Goal: Task Accomplishment & Management: Manage account settings

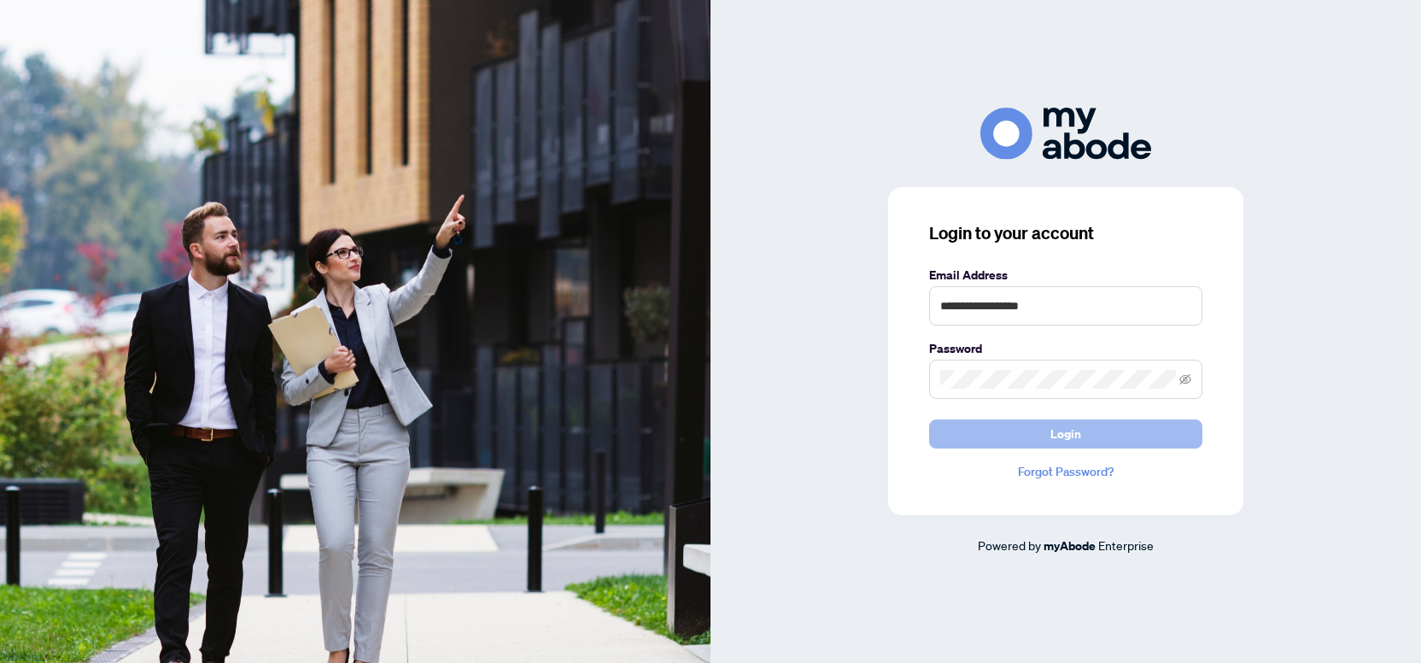
click at [1033, 432] on button "Login" at bounding box center [1065, 433] width 273 height 29
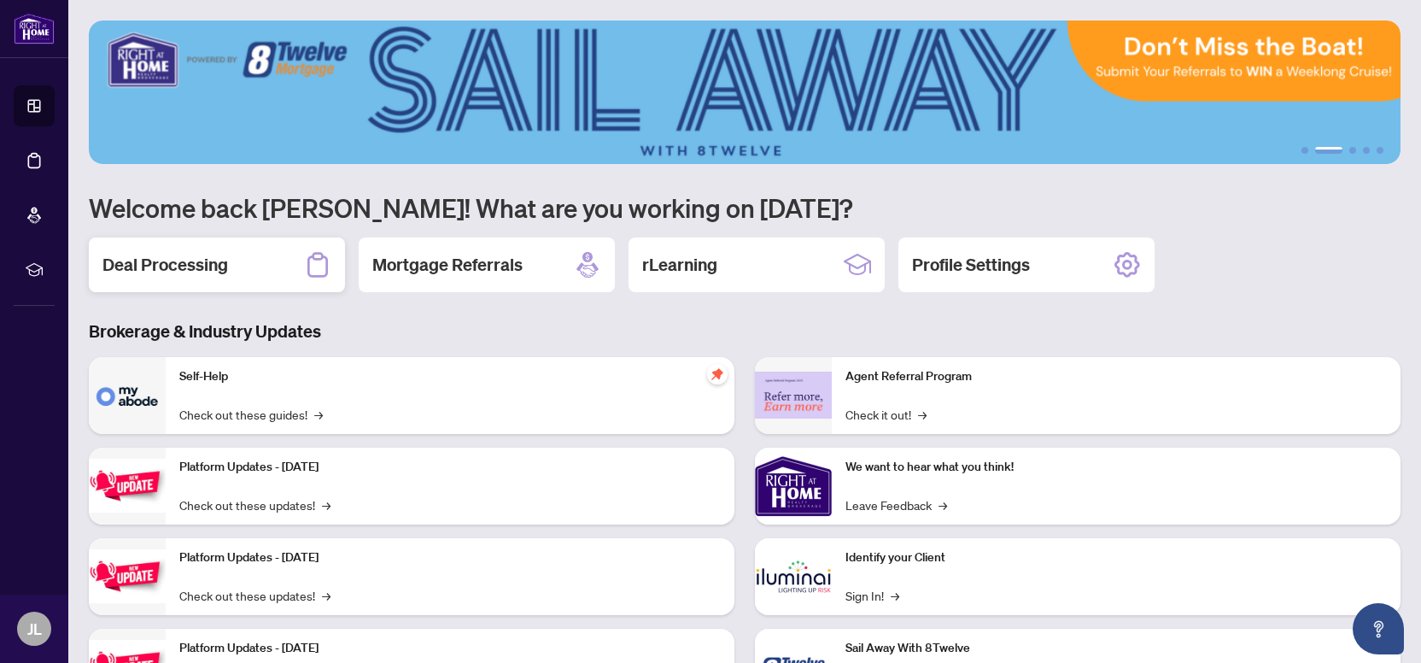
click at [219, 269] on h2 "Deal Processing" at bounding box center [165, 265] width 126 height 24
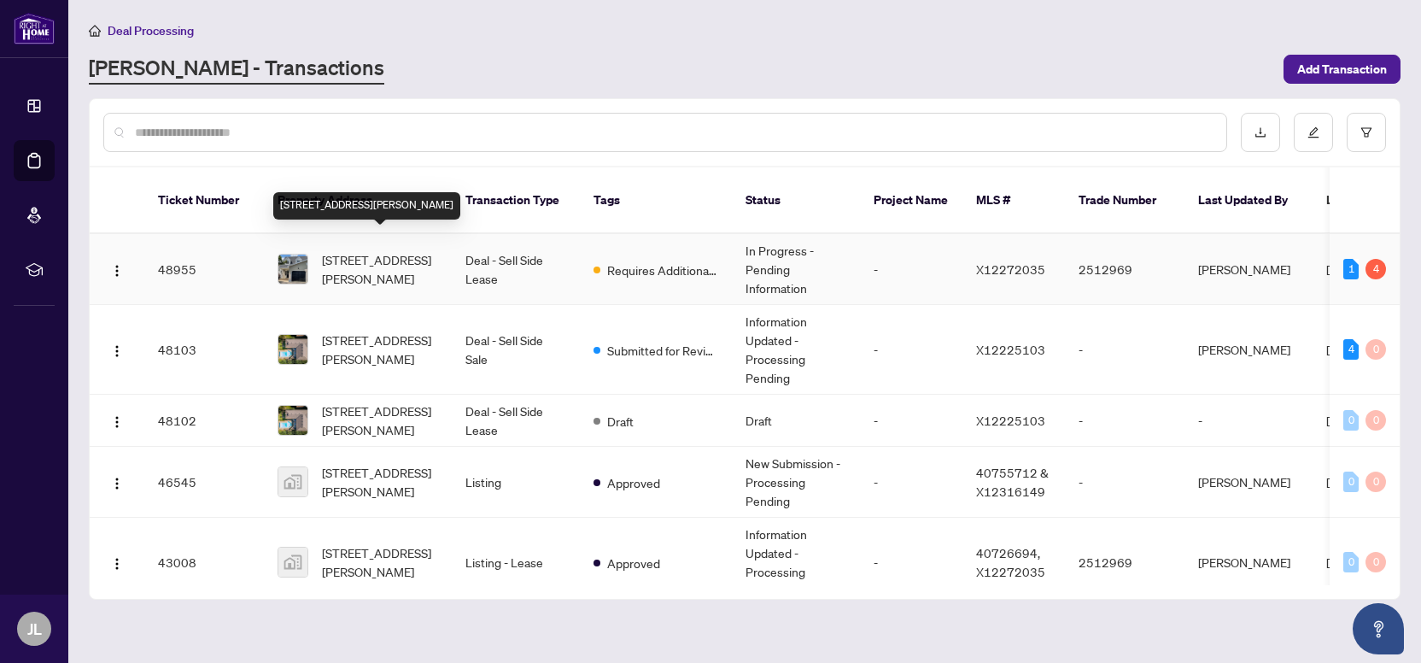
click at [367, 254] on span "399 Burnett Ave, Cambridge, Ontario N1T 1G7, Canada" at bounding box center [380, 269] width 116 height 38
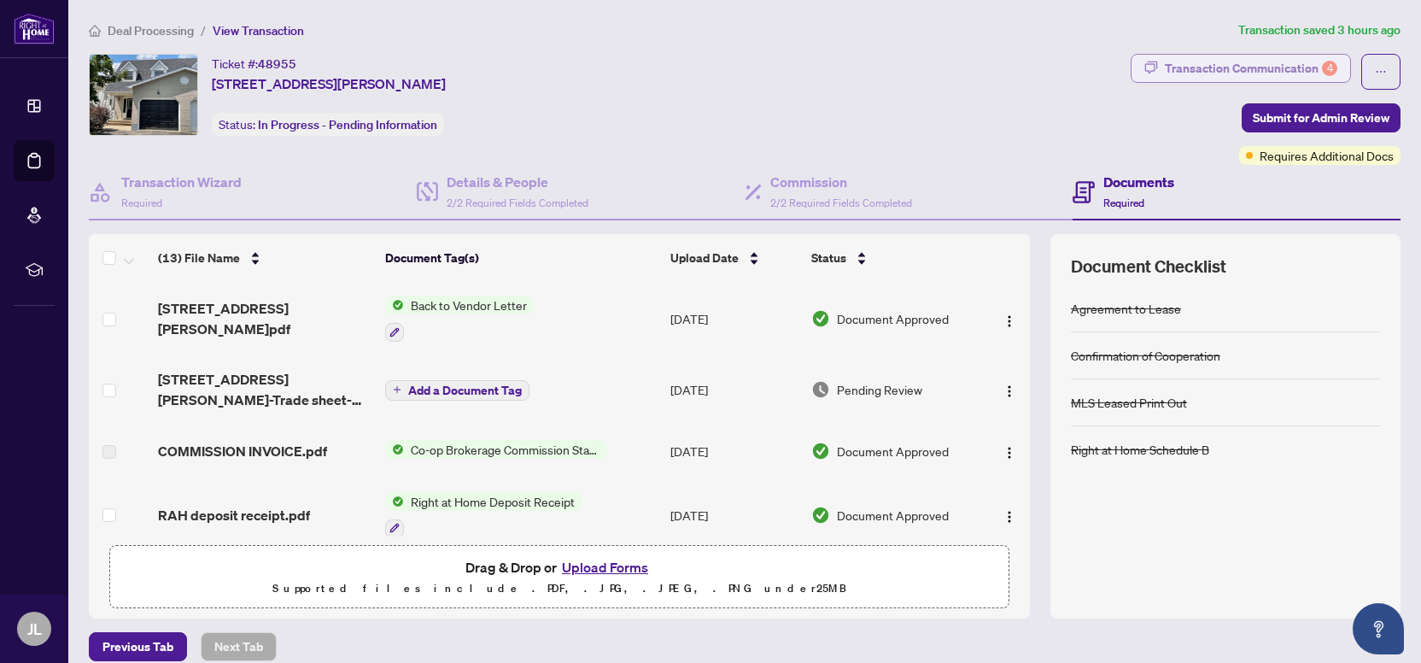
click at [1246, 64] on div "Transaction Communication 4" at bounding box center [1251, 68] width 172 height 27
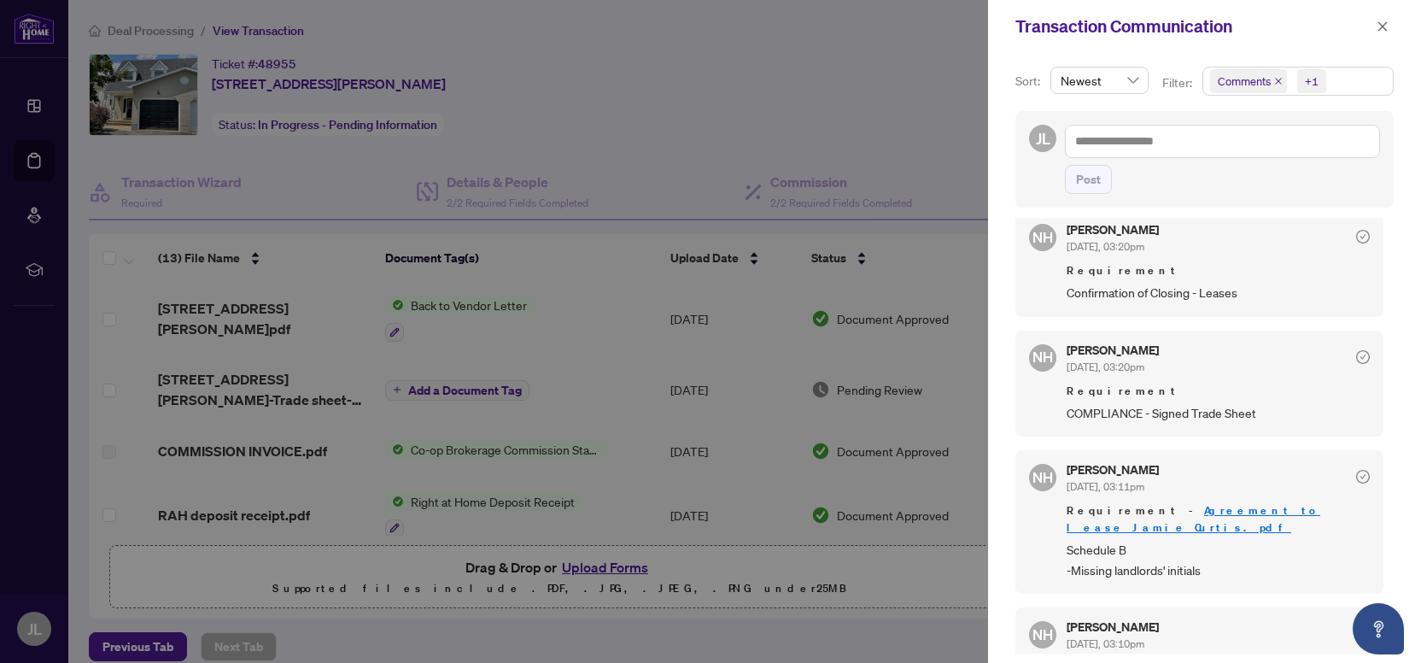
scroll to position [513, 0]
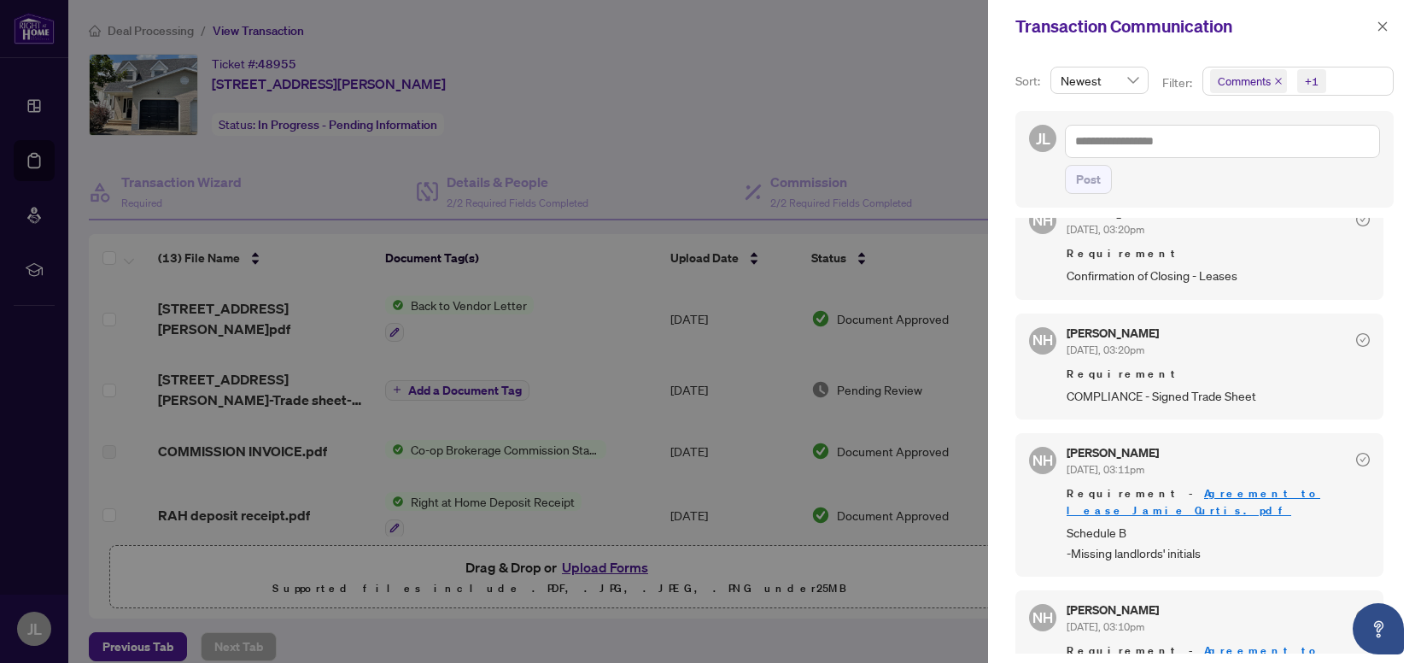
click at [666, 358] on div at bounding box center [710, 331] width 1421 height 663
click at [385, 324] on div at bounding box center [710, 331] width 1421 height 663
click at [1384, 23] on icon "close" at bounding box center [1382, 26] width 12 height 12
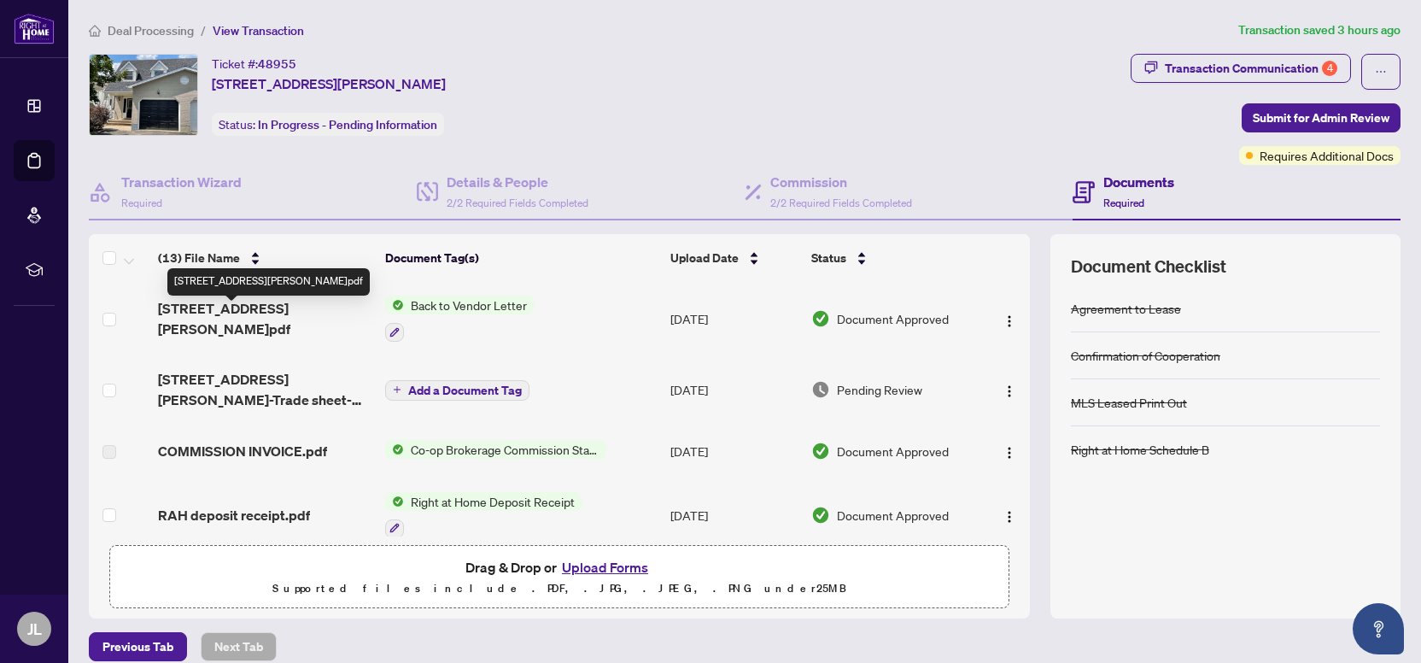
click at [286, 319] on span "399 Burnett Ave-BTV.pdf" at bounding box center [265, 318] width 214 height 41
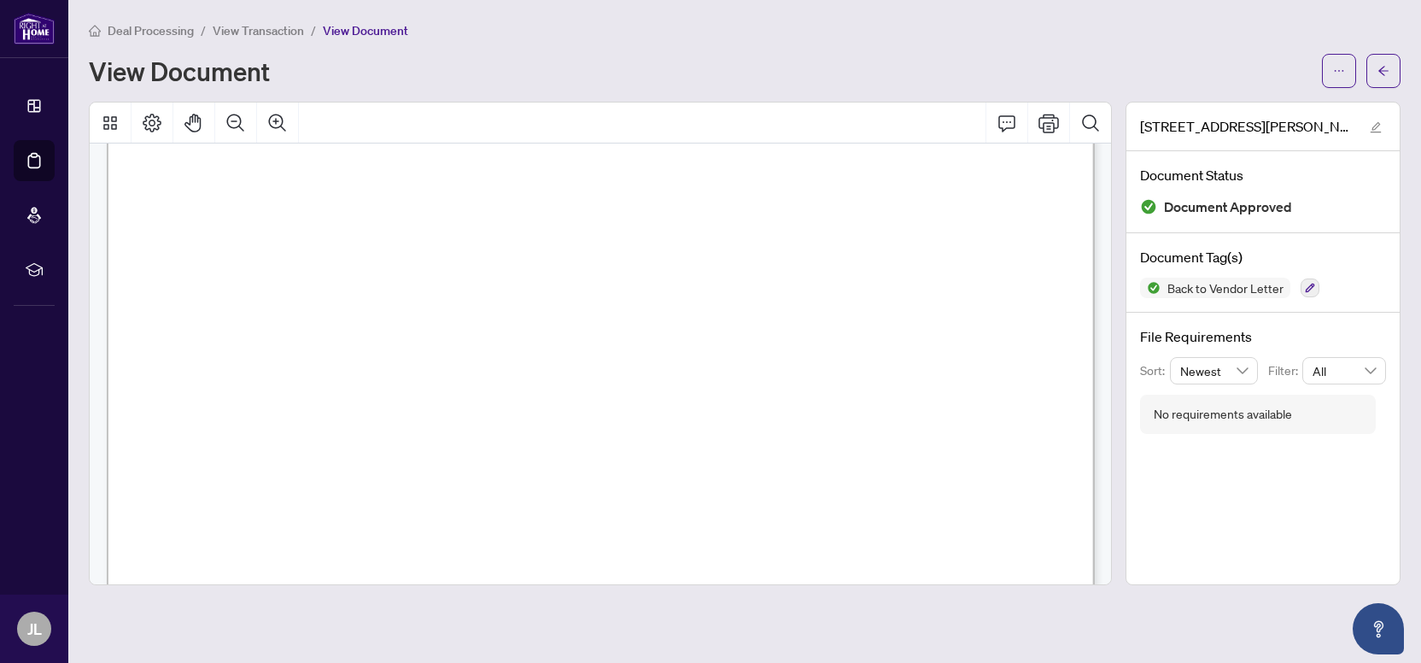
scroll to position [325, 0]
click at [1335, 73] on icon "ellipsis" at bounding box center [1339, 71] width 12 height 12
click at [1262, 114] on span "Download" at bounding box center [1277, 107] width 130 height 19
click at [1384, 67] on icon "arrow-left" at bounding box center [1383, 71] width 12 height 12
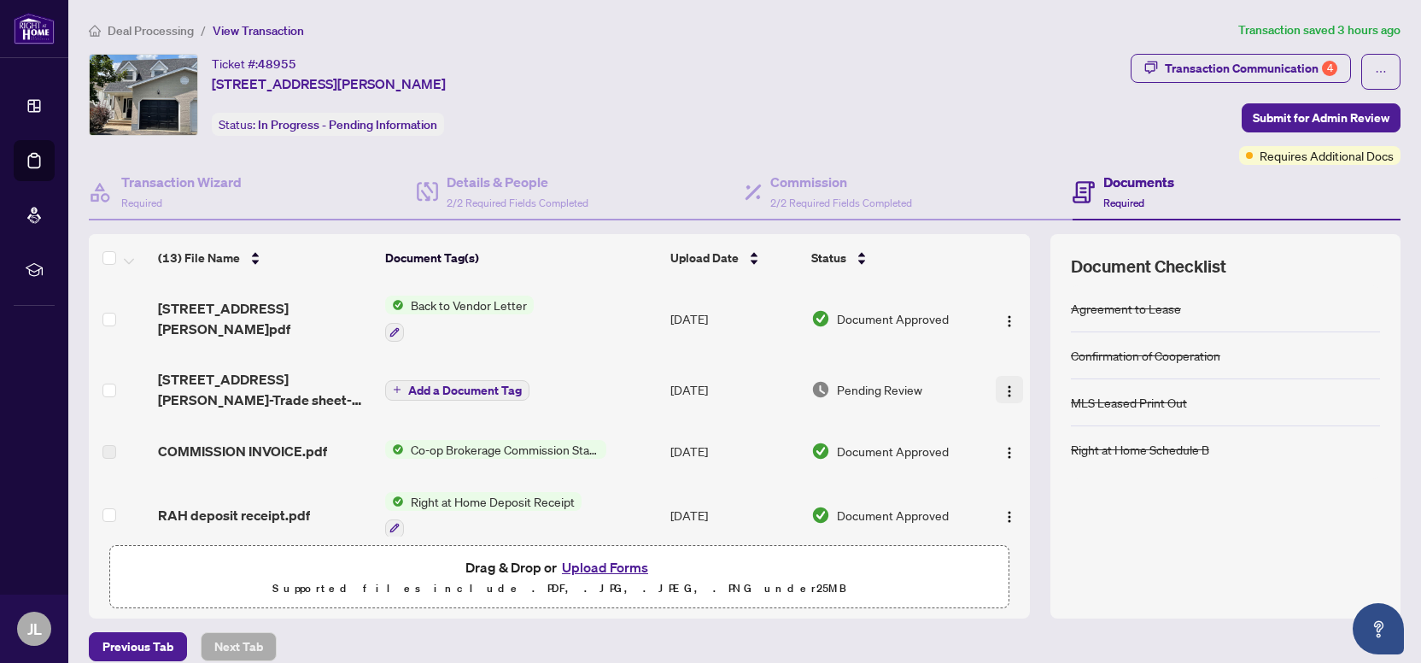
click at [1007, 385] on img "button" at bounding box center [1009, 391] width 14 height 14
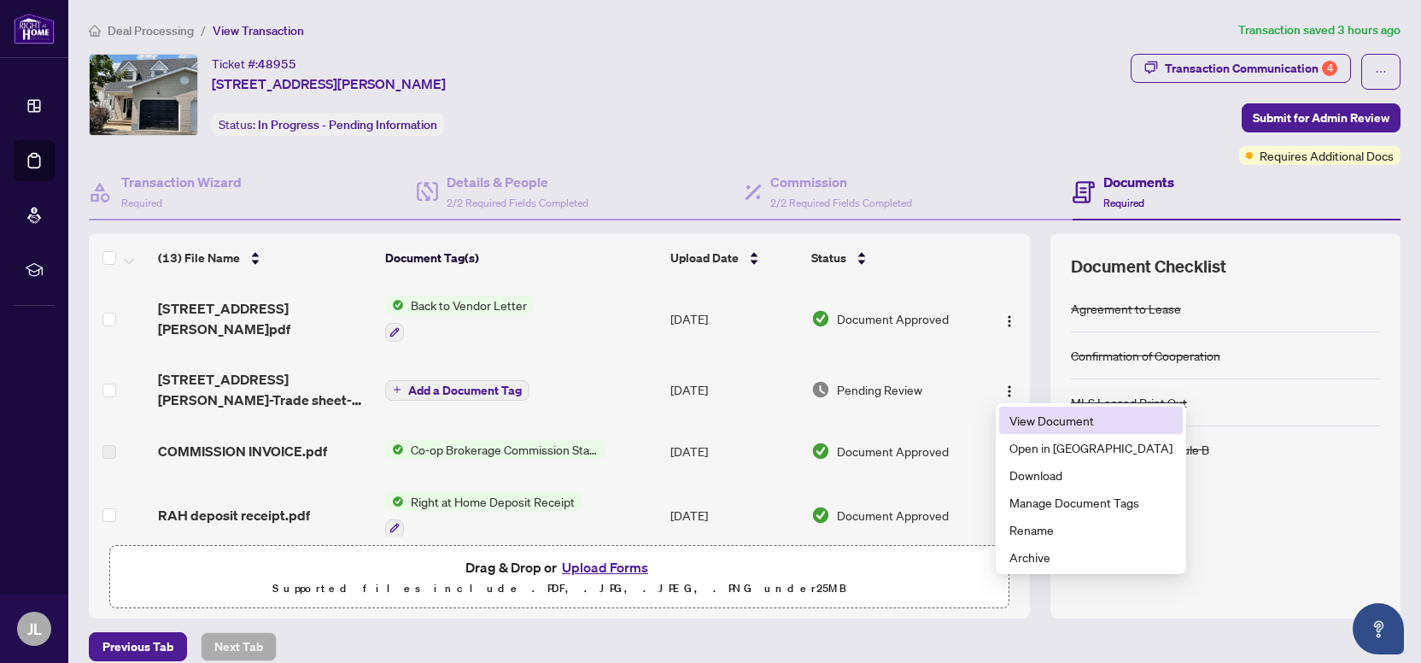
click at [1026, 416] on span "View Document" at bounding box center [1090, 420] width 163 height 19
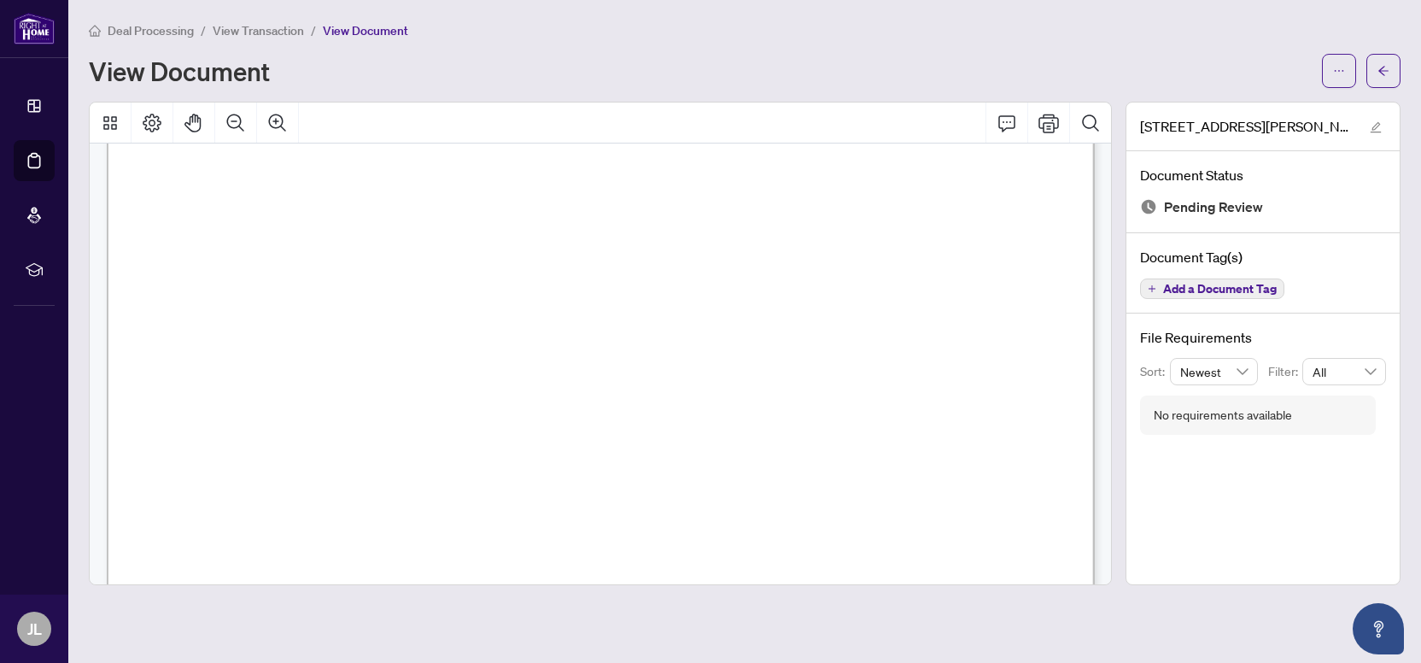
scroll to position [788, 0]
click at [1344, 75] on icon "ellipsis" at bounding box center [1339, 71] width 12 height 12
click at [1241, 111] on span "Download" at bounding box center [1277, 107] width 130 height 19
click at [1381, 65] on icon "arrow-left" at bounding box center [1383, 71] width 12 height 12
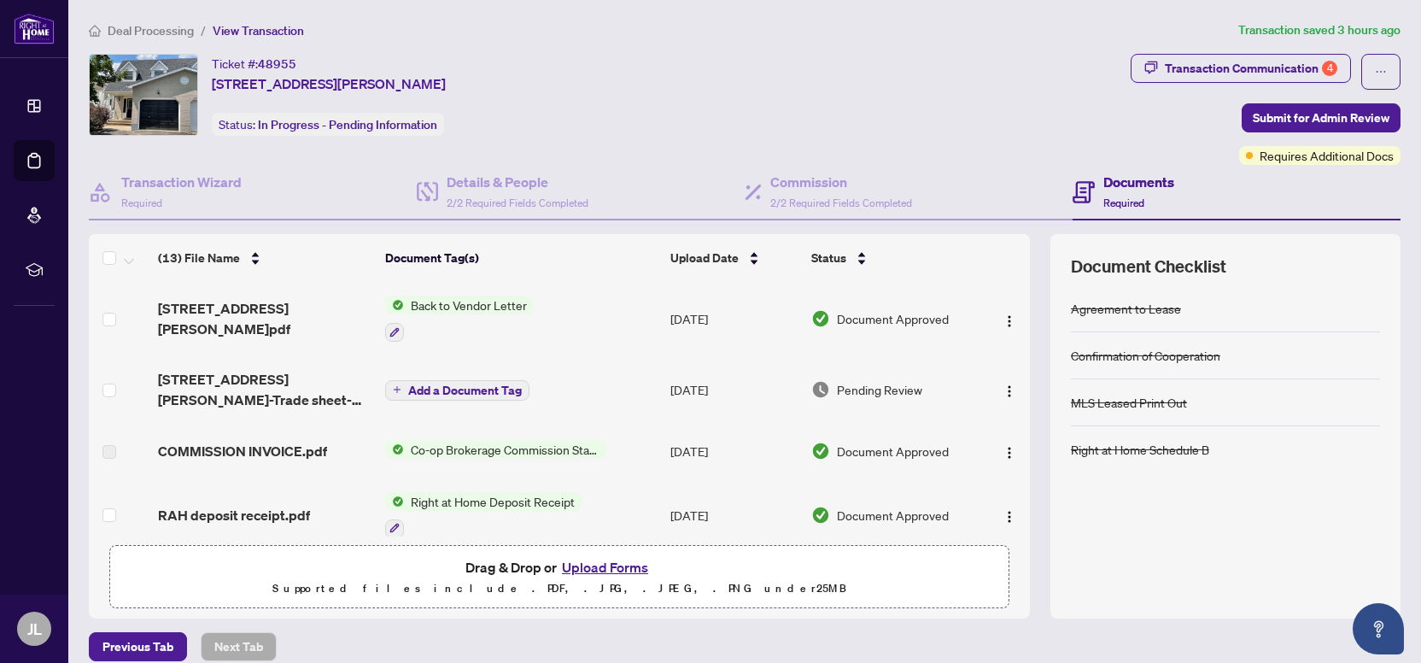
click at [615, 560] on button "Upload Forms" at bounding box center [605, 567] width 96 height 22
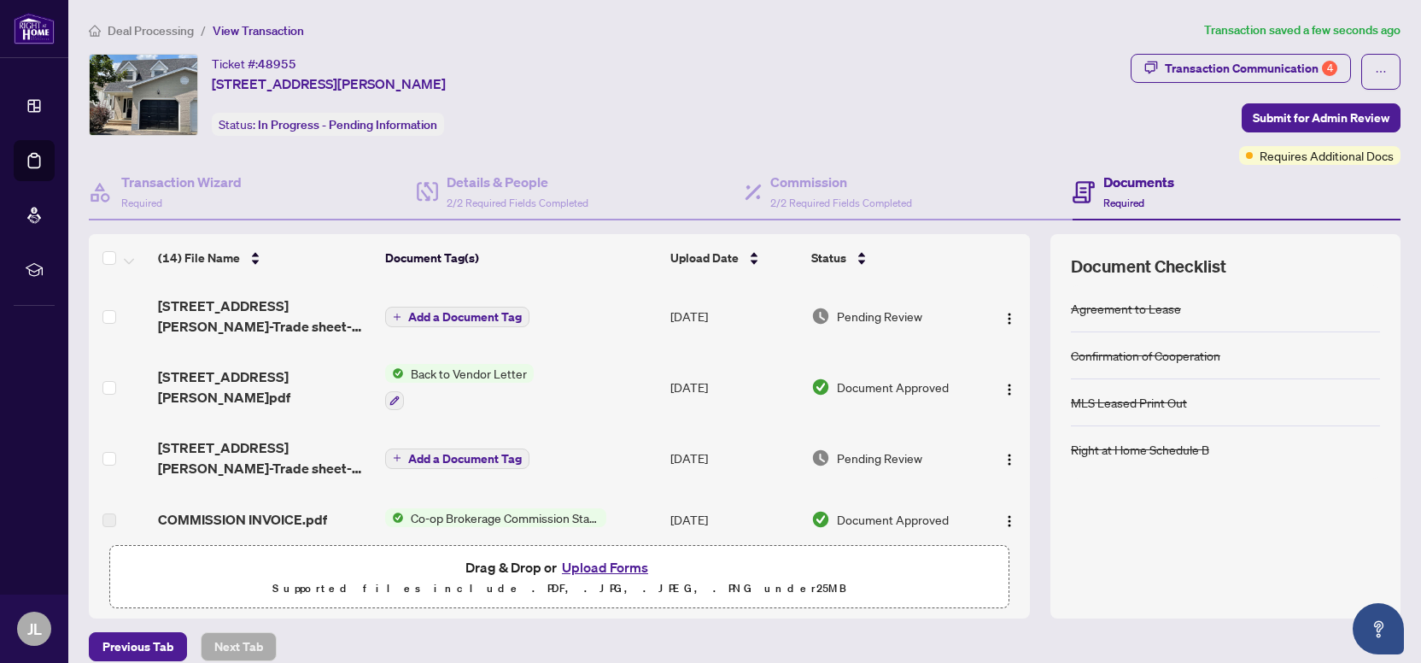
click at [470, 311] on span "Add a Document Tag" at bounding box center [465, 317] width 114 height 12
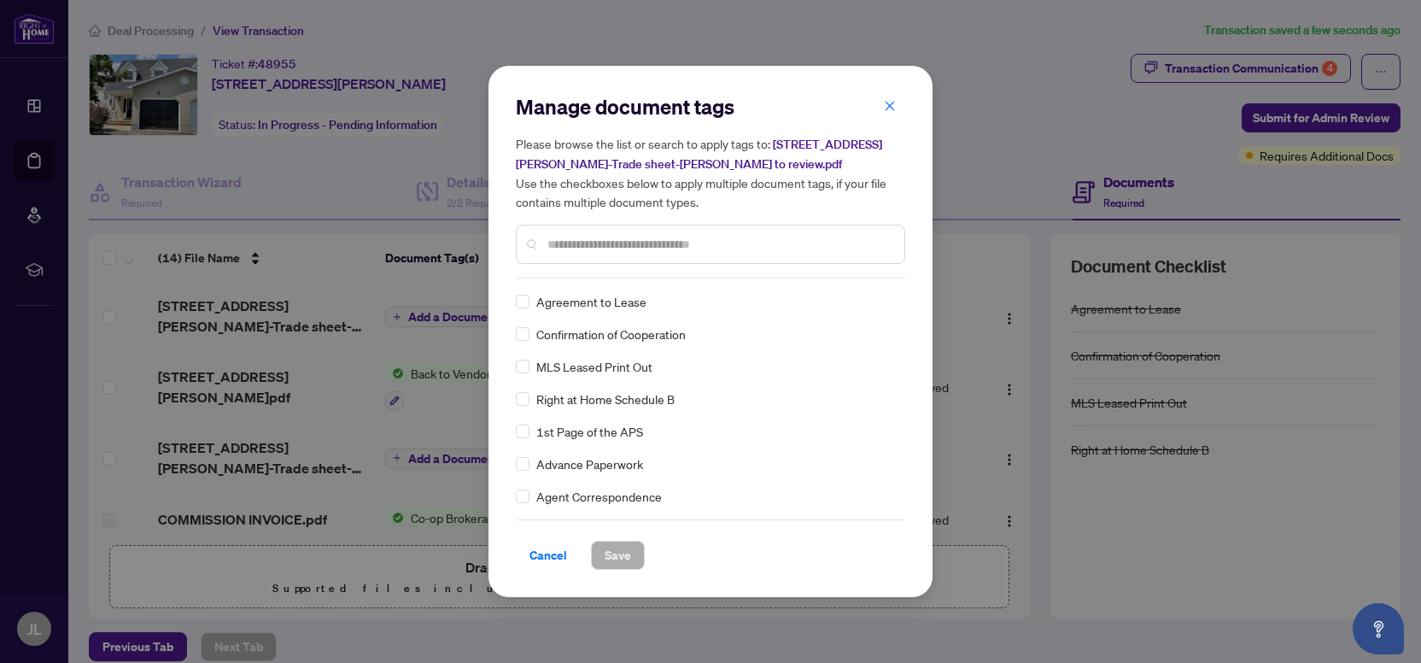
click at [628, 231] on div at bounding box center [710, 244] width 389 height 39
click at [602, 243] on input "text" at bounding box center [718, 244] width 343 height 19
type input "*****"
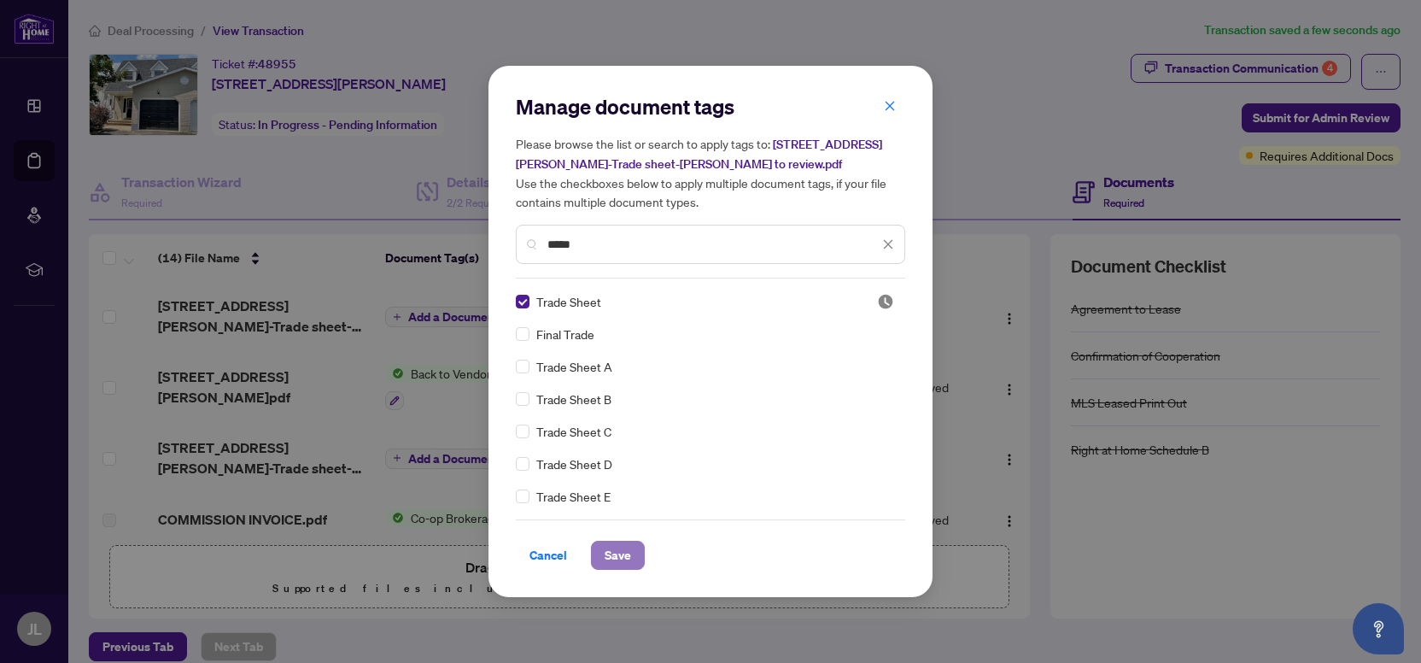
click at [604, 559] on span "Save" at bounding box center [617, 554] width 26 height 27
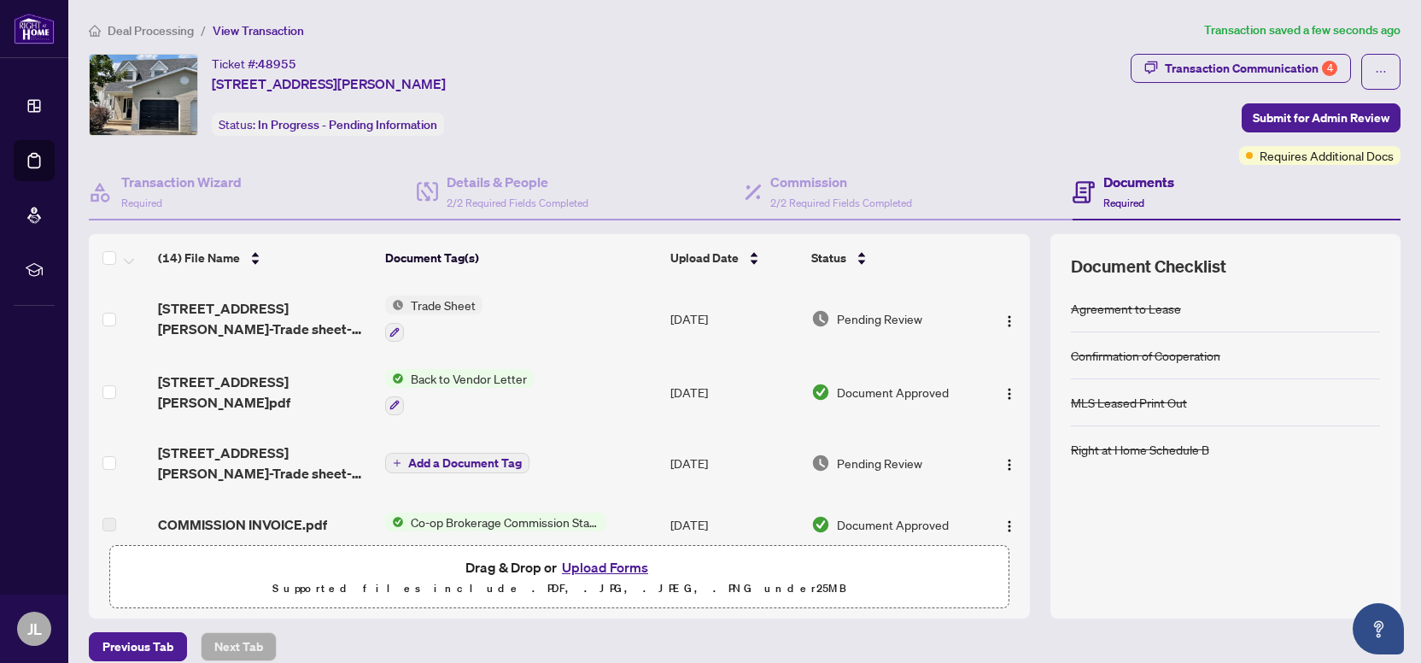
scroll to position [410, 0]
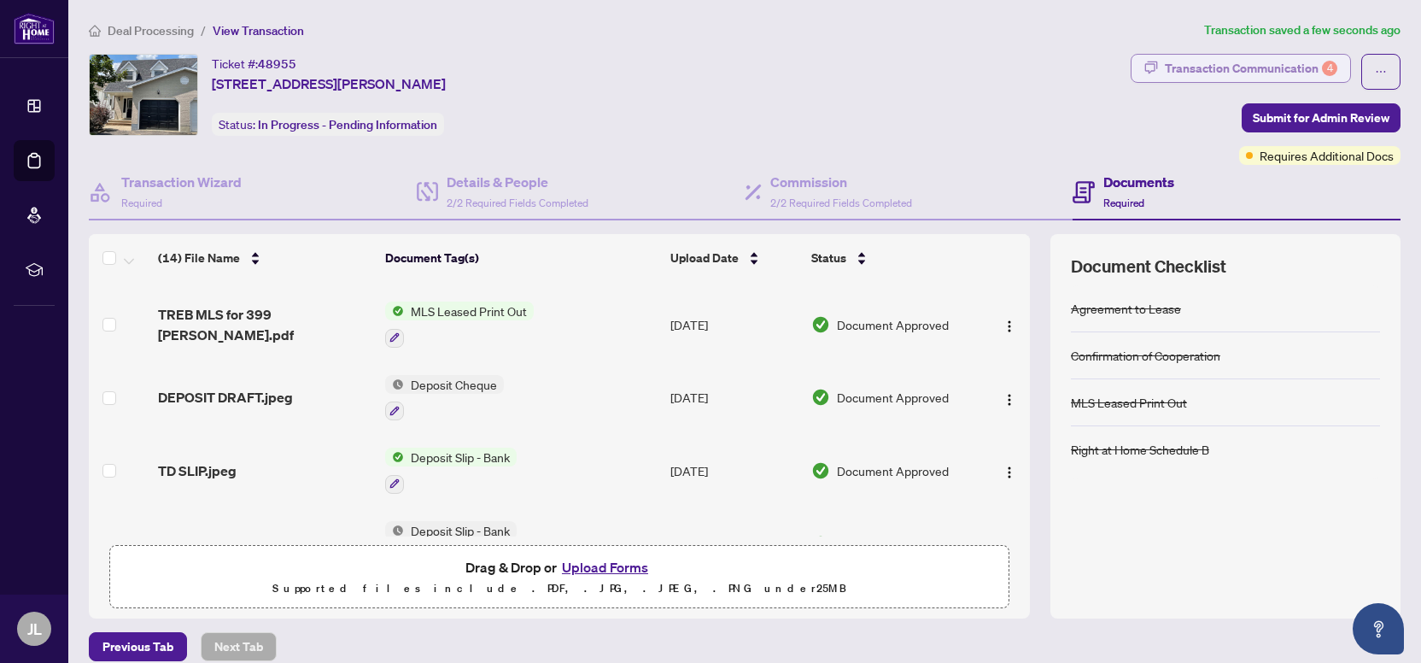
click at [1194, 68] on div "Transaction Communication 4" at bounding box center [1251, 68] width 172 height 27
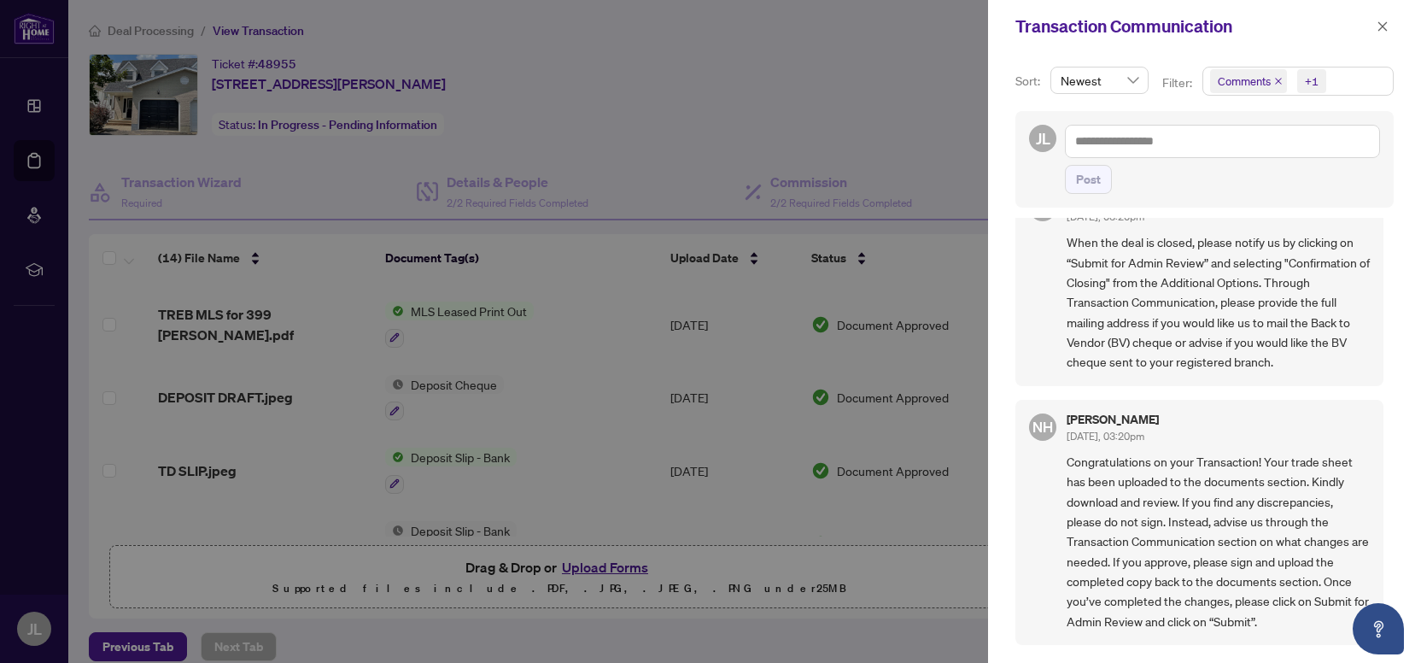
scroll to position [0, 0]
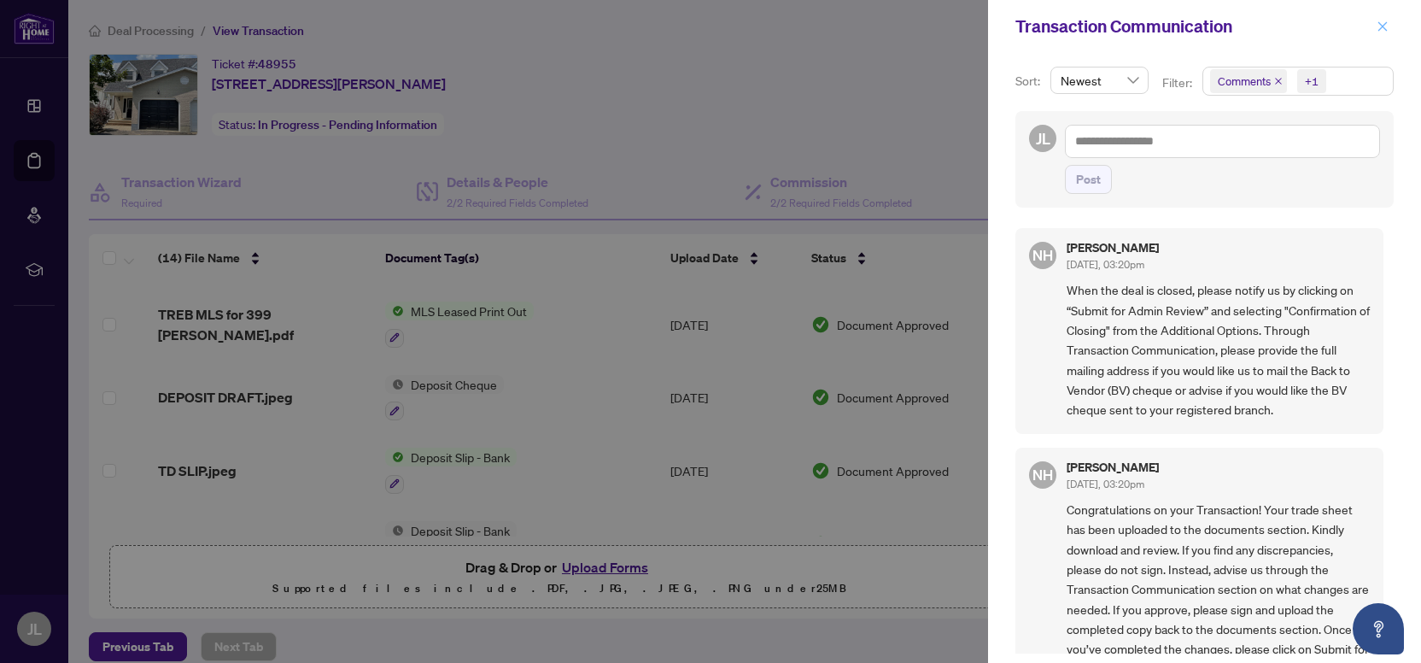
click at [1381, 29] on icon "close" at bounding box center [1382, 26] width 12 height 12
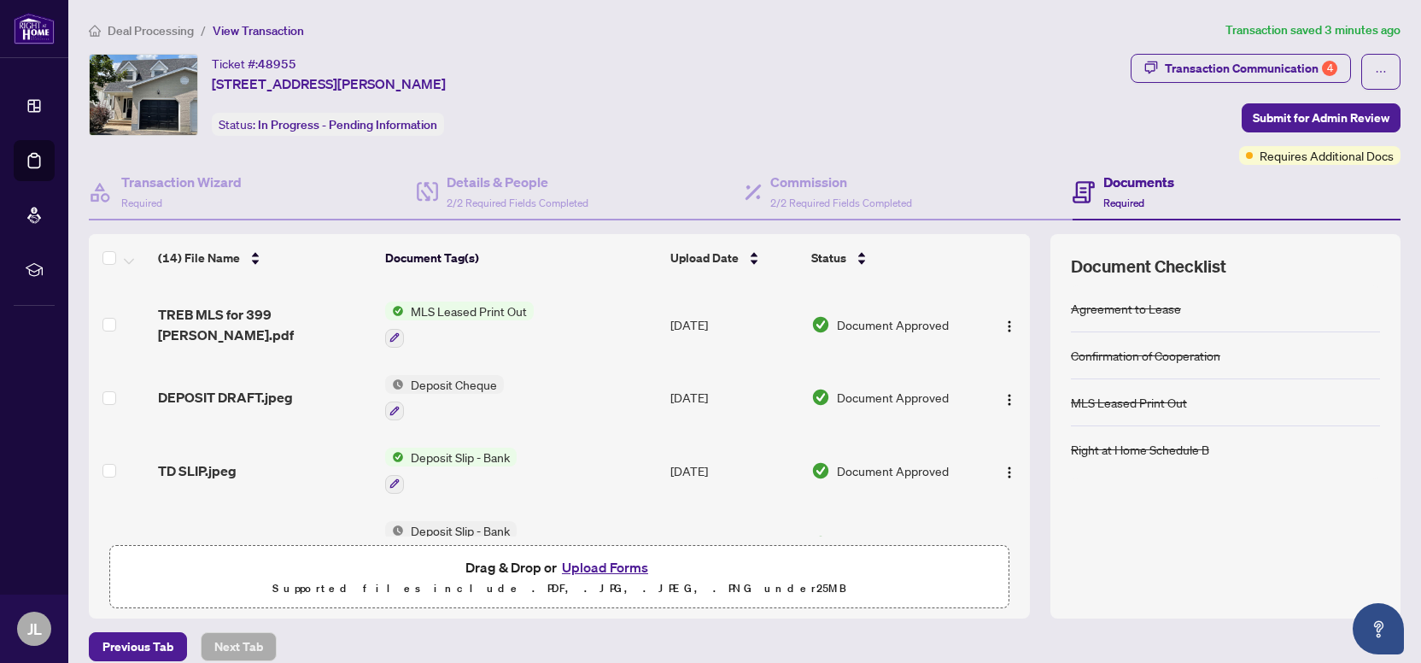
click at [1124, 134] on div "Ticket #: 48955 399 Burnett Ave, Cambridge, Ontario N1T 1G7, Canada Status: In …" at bounding box center [606, 95] width 1035 height 82
click at [1272, 110] on span "Submit for Admin Review" at bounding box center [1320, 117] width 137 height 27
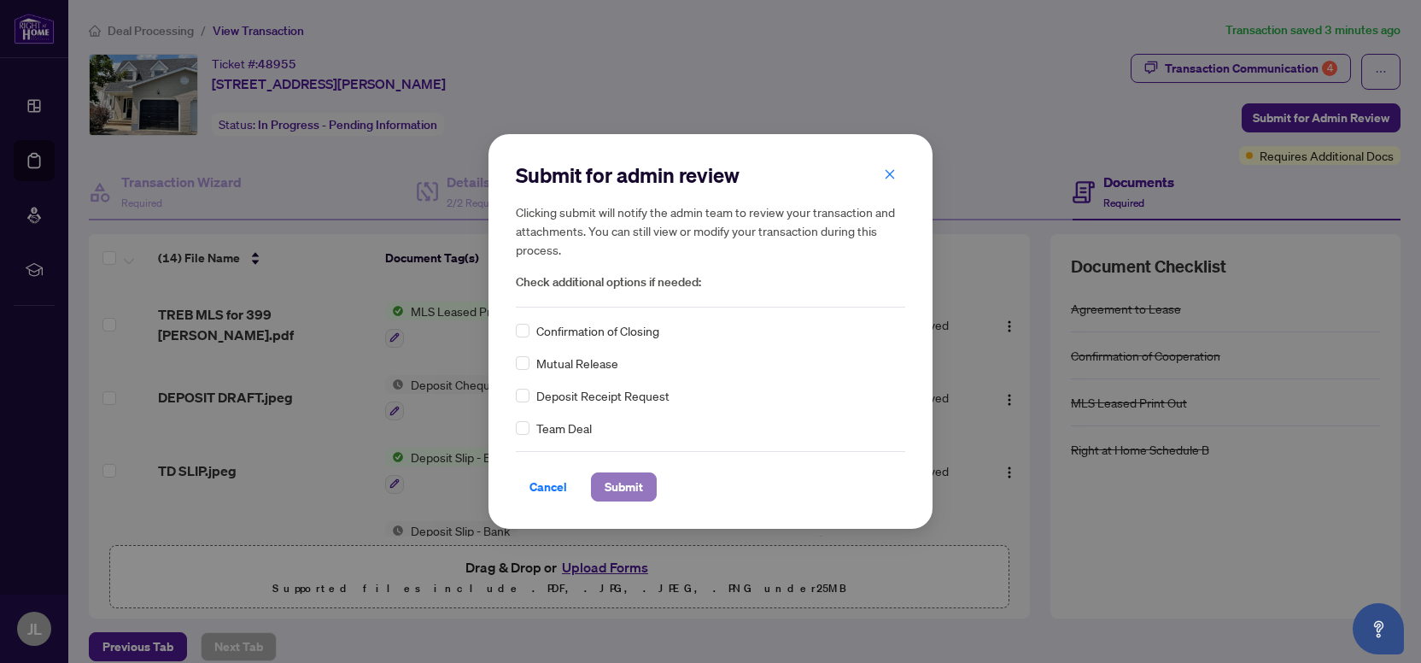
click at [614, 486] on span "Submit" at bounding box center [623, 486] width 38 height 27
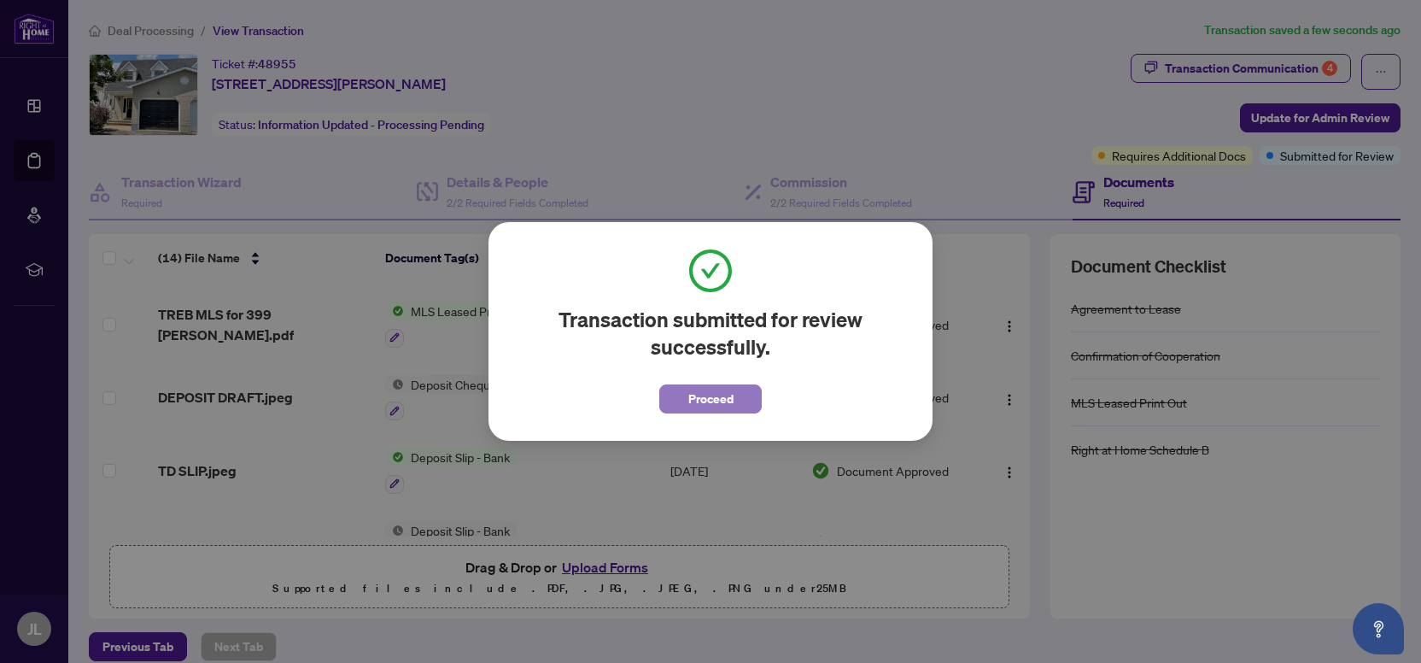
click at [688, 386] on button "Proceed" at bounding box center [710, 398] width 102 height 29
